Goal: Information Seeking & Learning: Check status

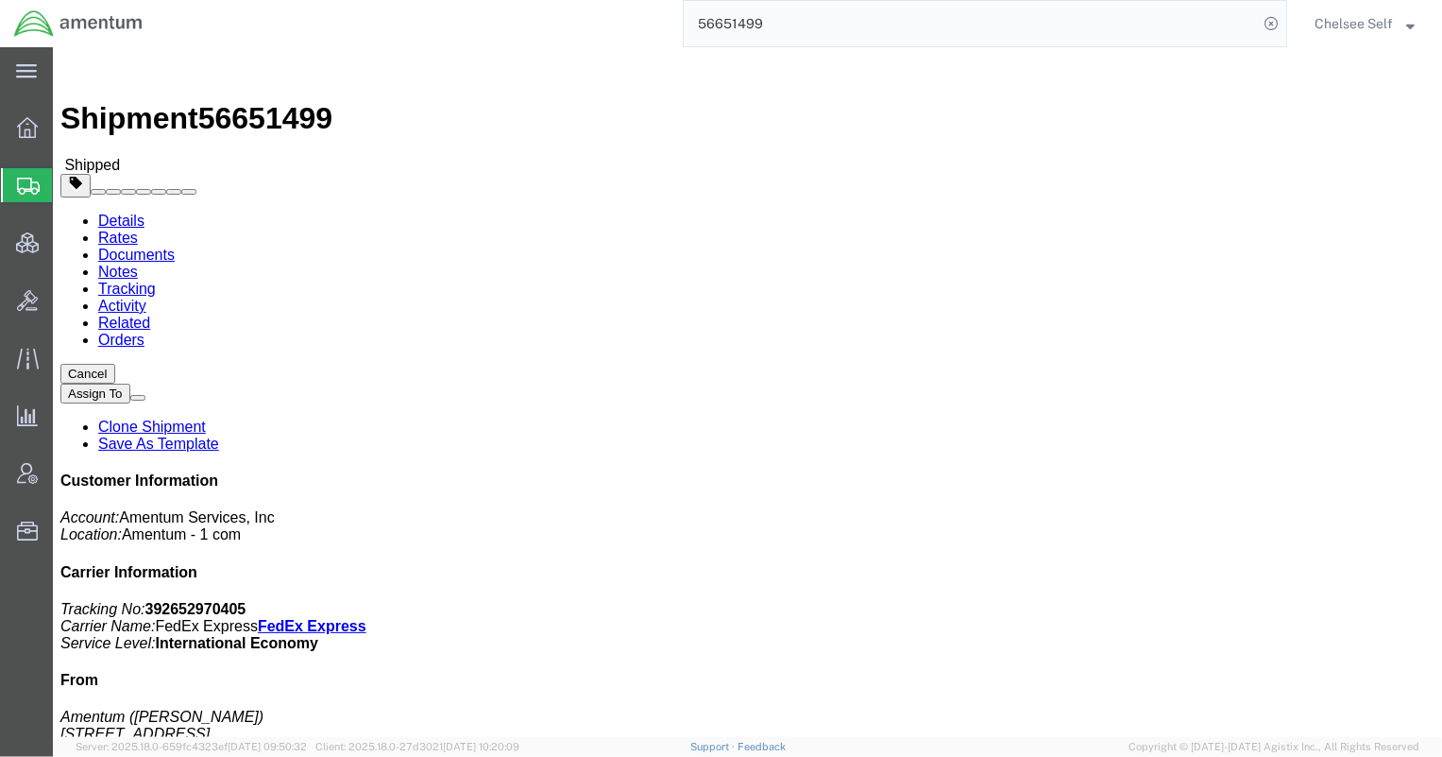
drag, startPoint x: 823, startPoint y: 24, endPoint x: 542, endPoint y: -2, distance: 281.7
click at [542, 0] on html "main_menu Created with Sketch. Collapse Menu Overview Shipments Shipment Manage…" at bounding box center [721, 378] width 1442 height 757
paste input "8202973704"
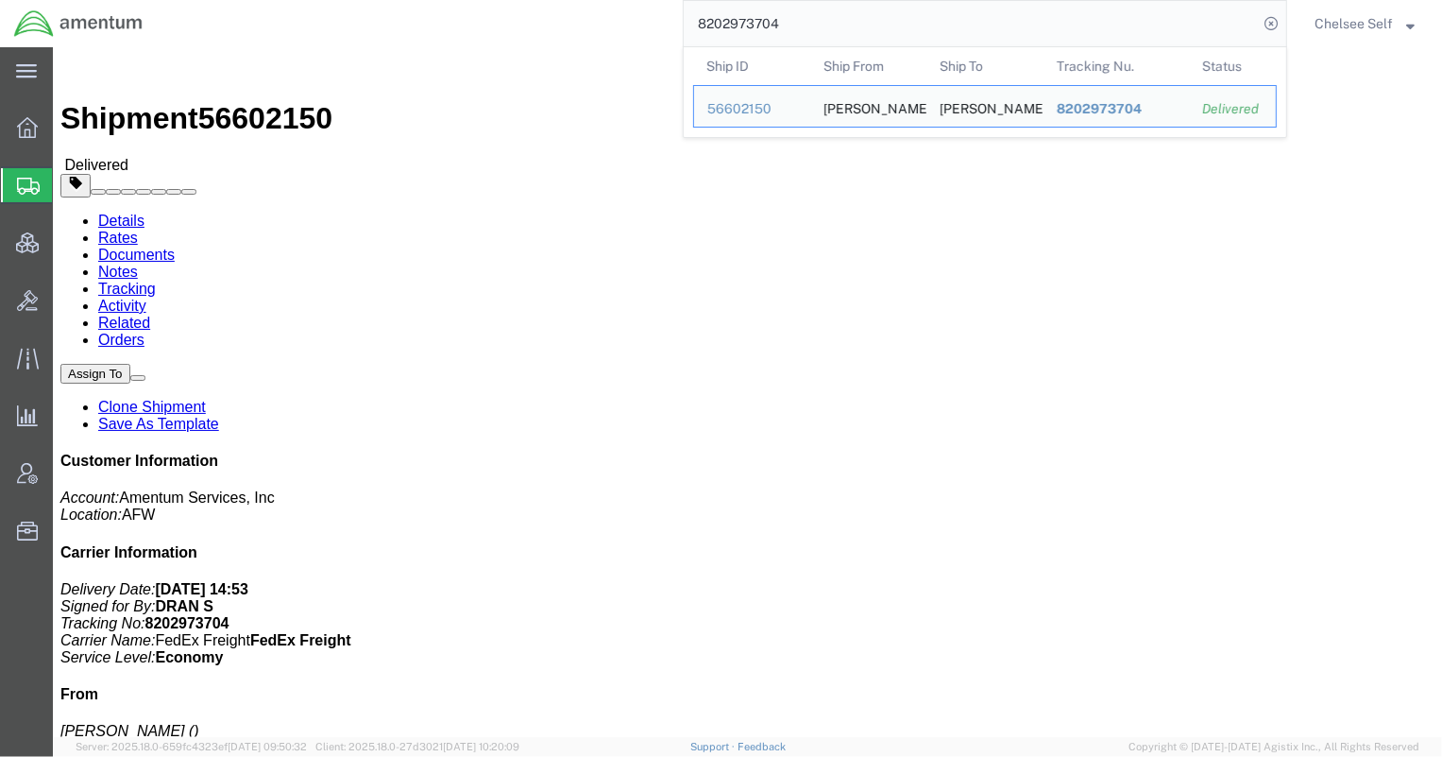
drag, startPoint x: 820, startPoint y: 25, endPoint x: 462, endPoint y: 9, distance: 358.3
click at [463, 9] on div "8202973704 Ship ID Ship From Ship To Tracking Nu. Status Ship ID 56602150 Ship …" at bounding box center [722, 23] width 1131 height 47
paste input "9487551113"
drag, startPoint x: 794, startPoint y: 19, endPoint x: 613, endPoint y: 9, distance: 180.7
click at [613, 9] on div "9487551113 Ship ID Ship From Ship To Tracking Nu. Status Ship ID 56680750 Ship …" at bounding box center [722, 23] width 1131 height 47
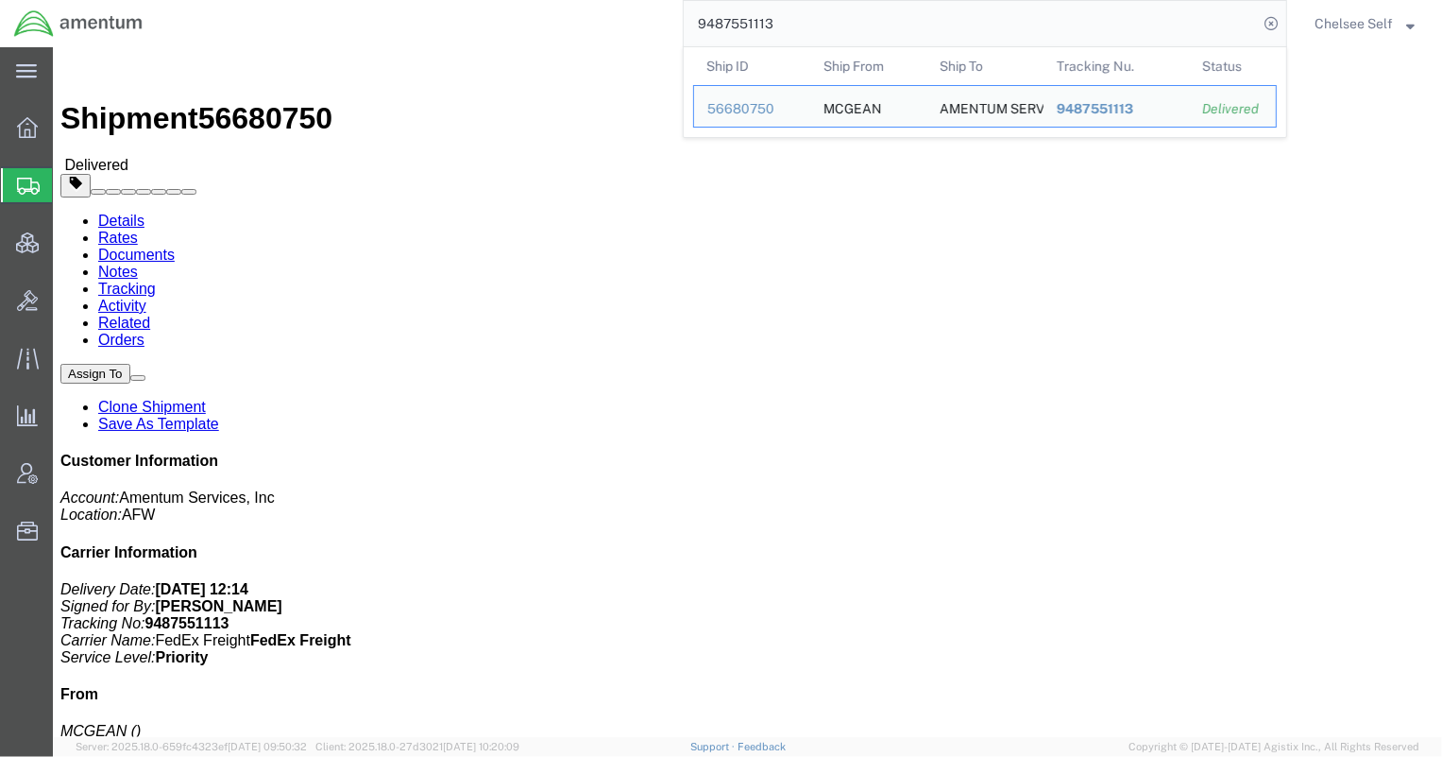
paste input "797525375565"
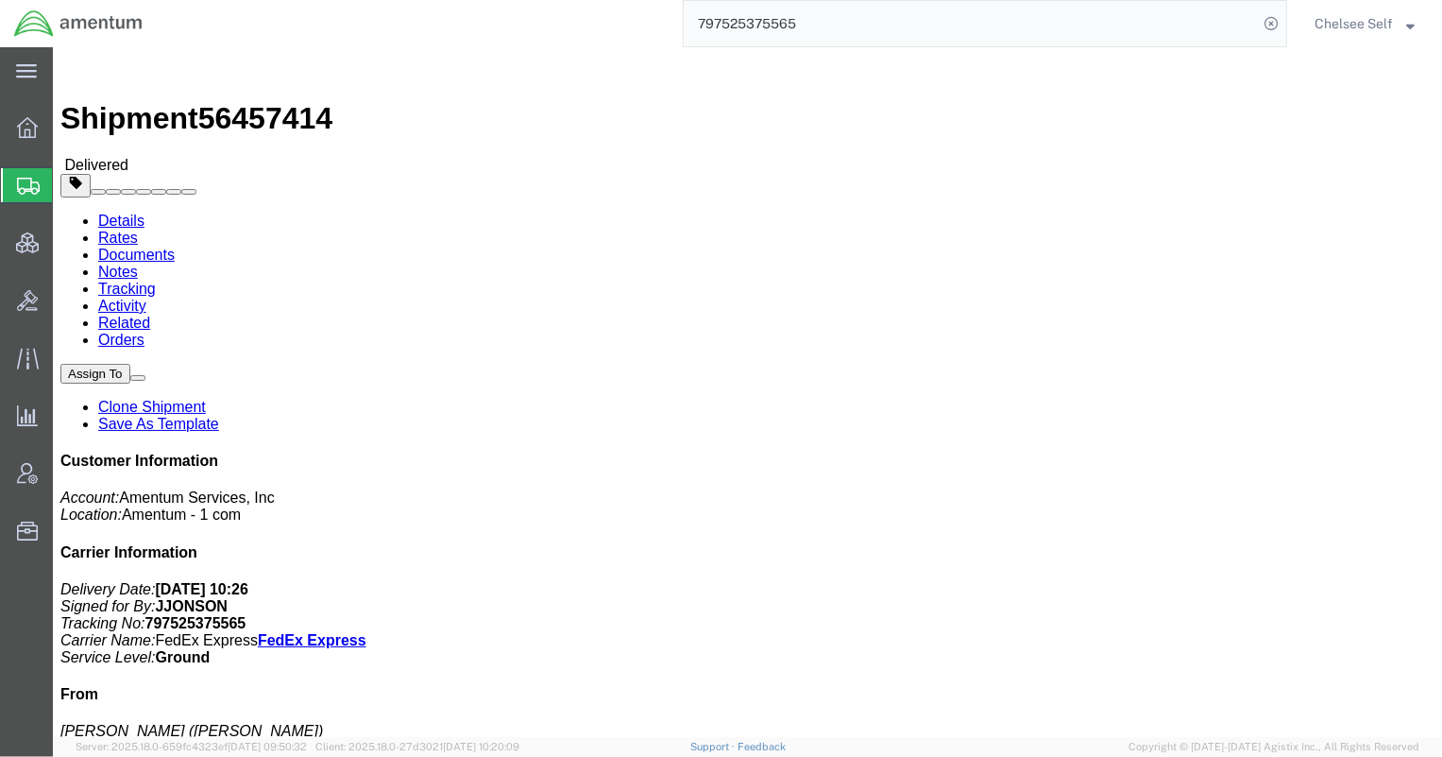
drag, startPoint x: 866, startPoint y: 198, endPoint x: 1005, endPoint y: 198, distance: 138.9
click div "References Customer Ref: OVBD.100117.00000 Department: Business Development Inv…"
copy b "OVBD.100117.00000"
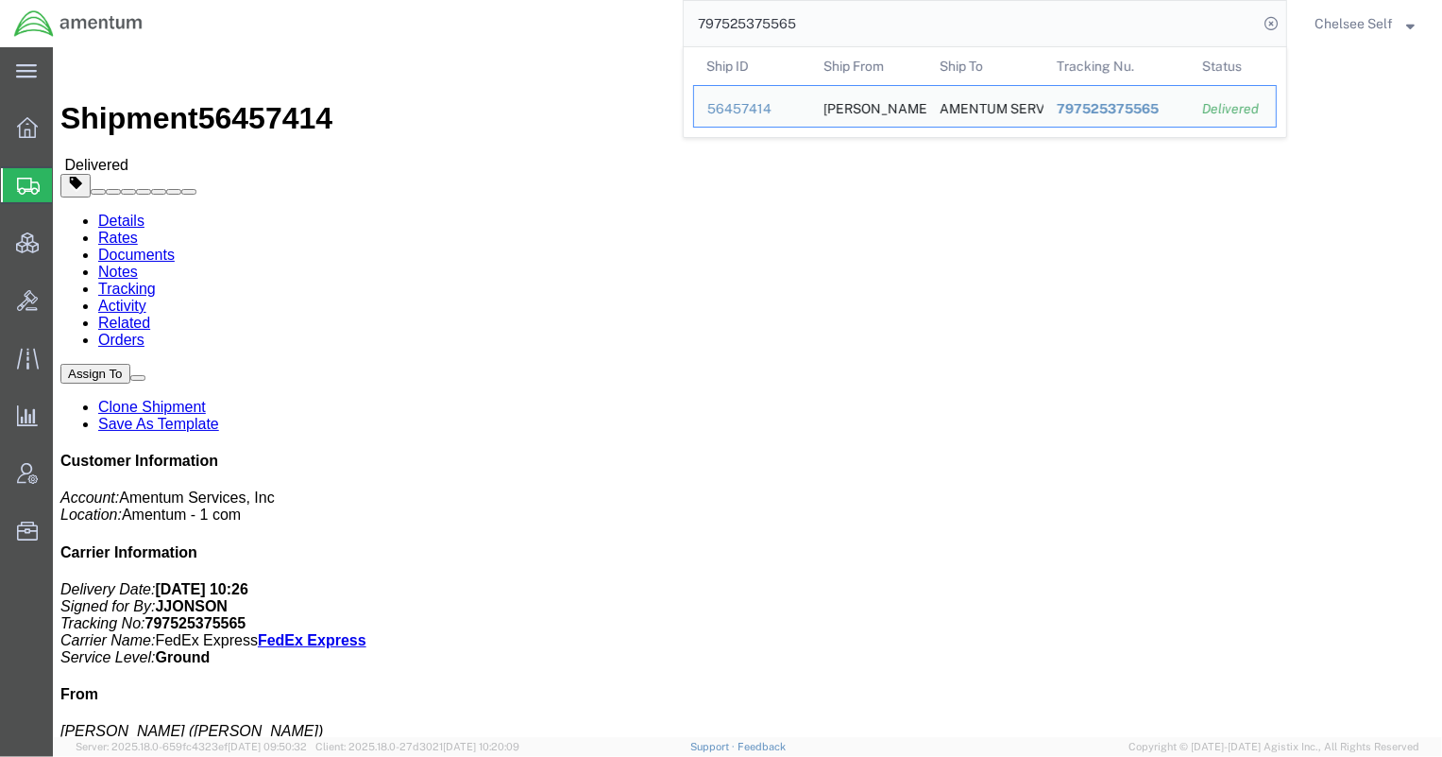
drag, startPoint x: 830, startPoint y: 26, endPoint x: 528, endPoint y: 5, distance: 303.0
click at [528, 6] on div "797525375565 Ship ID Ship From Ship To Tracking Nu. Status Ship ID 56457414 Shi…" at bounding box center [722, 23] width 1131 height 47
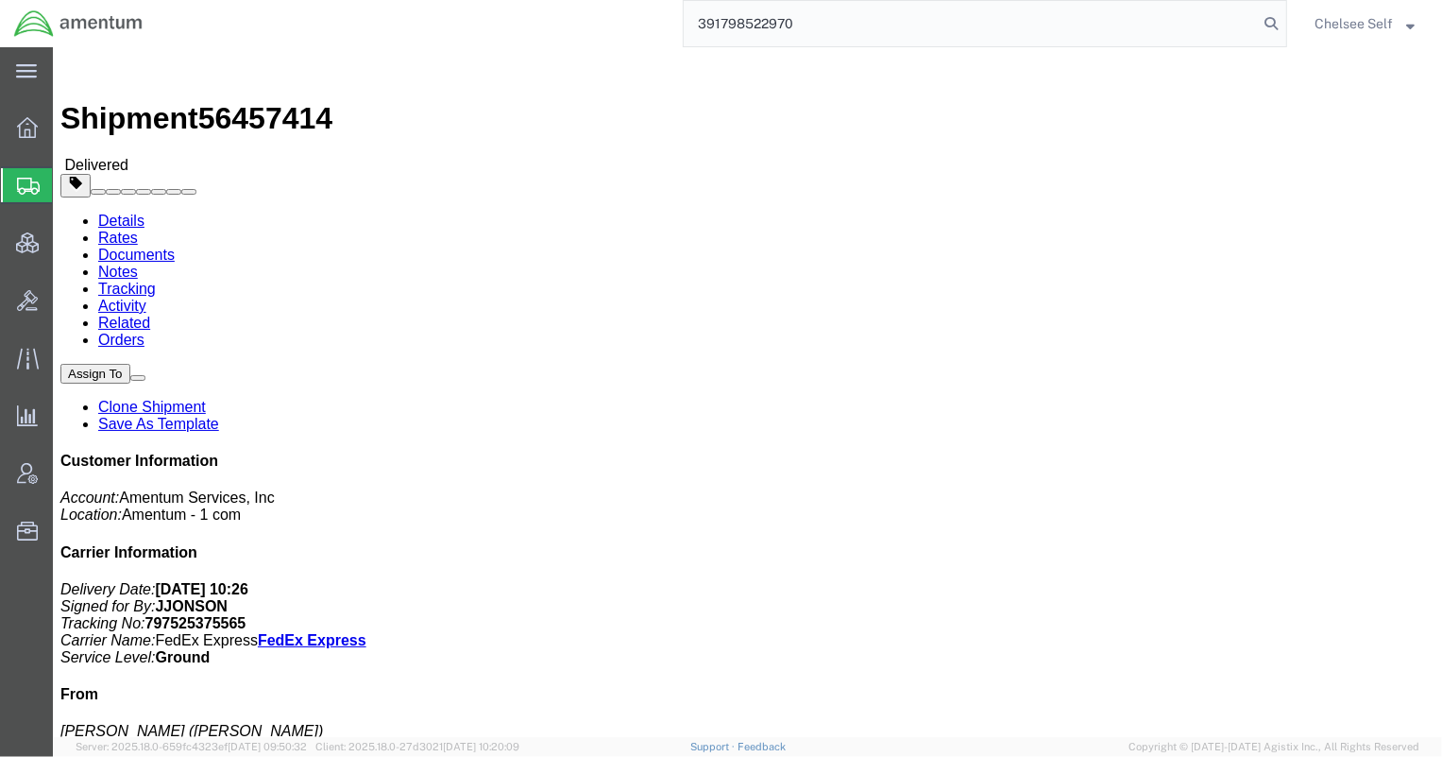
type input "391798522970"
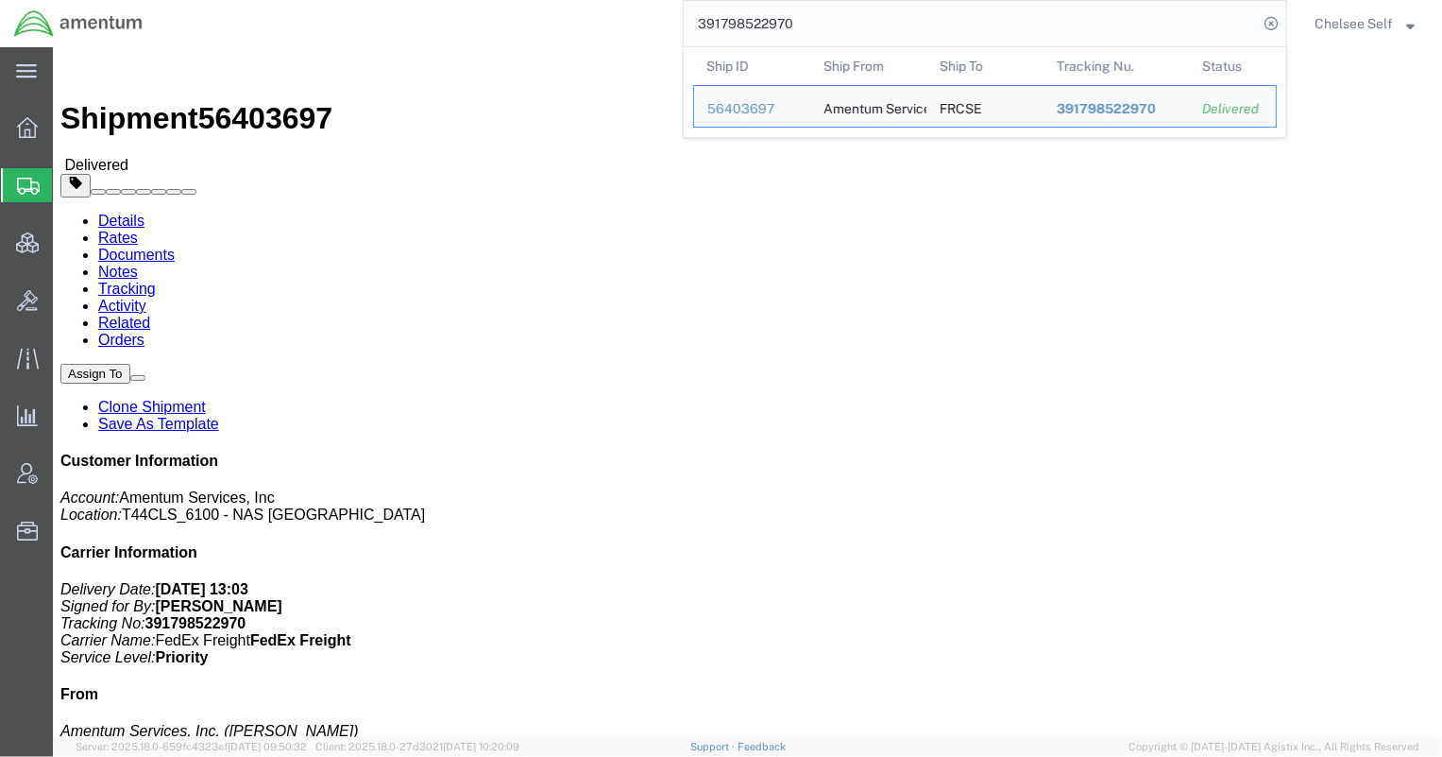
drag, startPoint x: 851, startPoint y: 40, endPoint x: 446, endPoint y: 3, distance: 406.9
click at [446, 3] on div "391798522970 Ship ID Ship From Ship To Tracking Nu. Status Ship ID 56403697 Shi…" at bounding box center [722, 23] width 1131 height 47
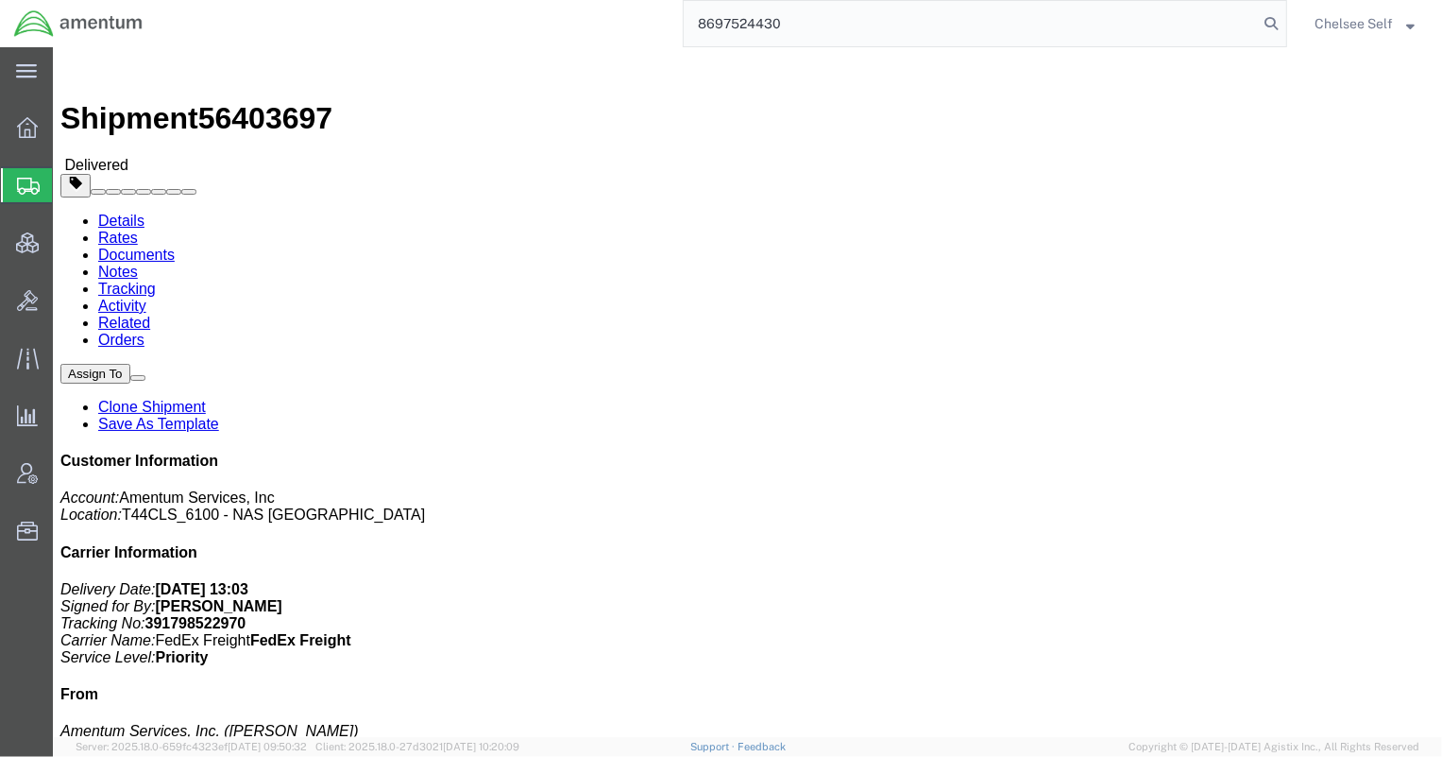
type input "8697524430"
